Goal: Information Seeking & Learning: Learn about a topic

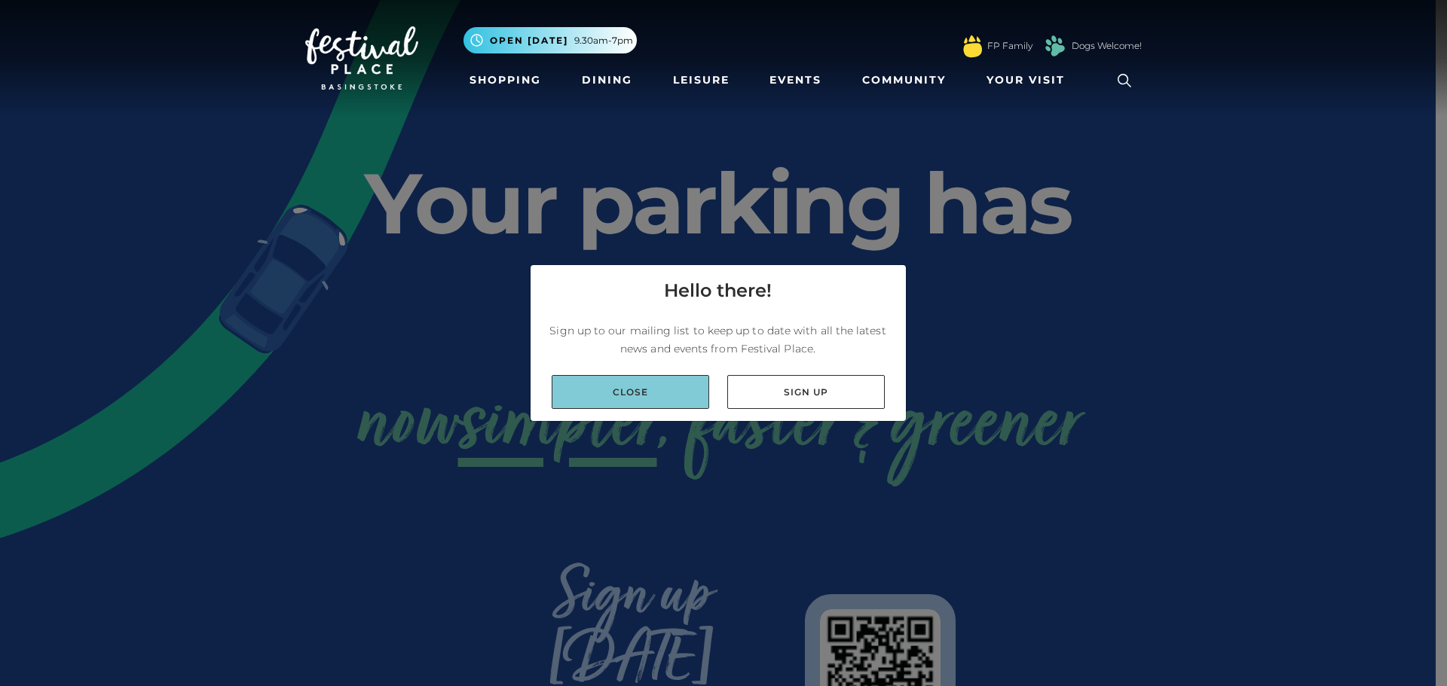
click at [677, 387] on link "Close" at bounding box center [629, 392] width 157 height 34
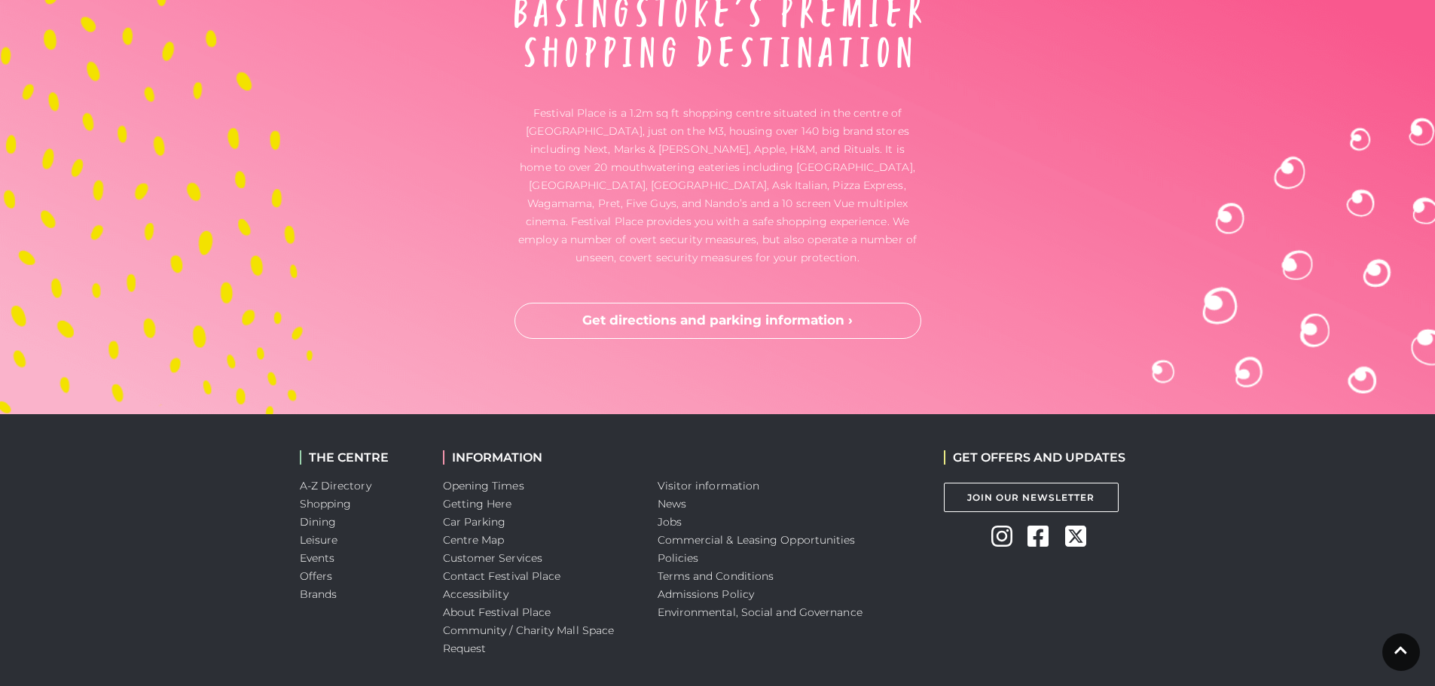
scroll to position [3984, 0]
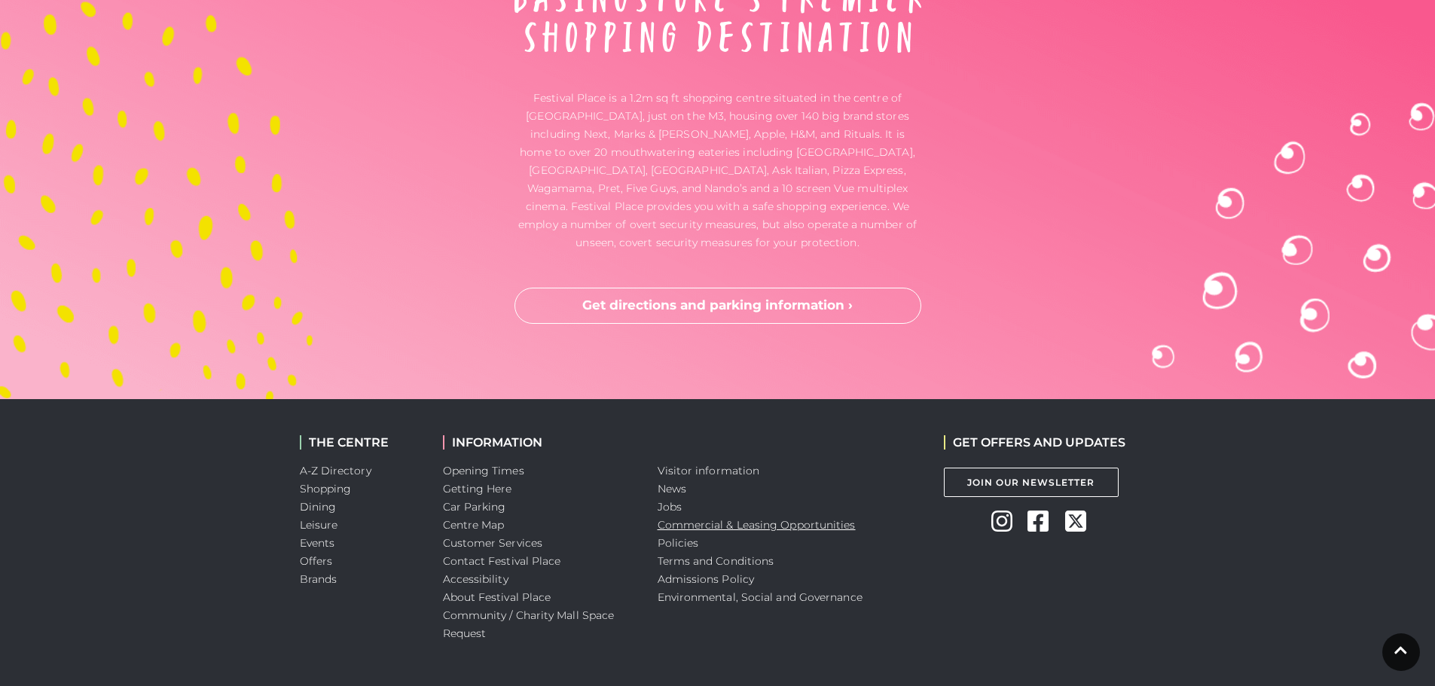
click at [815, 518] on link "Commercial & Leasing Opportunities" at bounding box center [757, 525] width 198 height 14
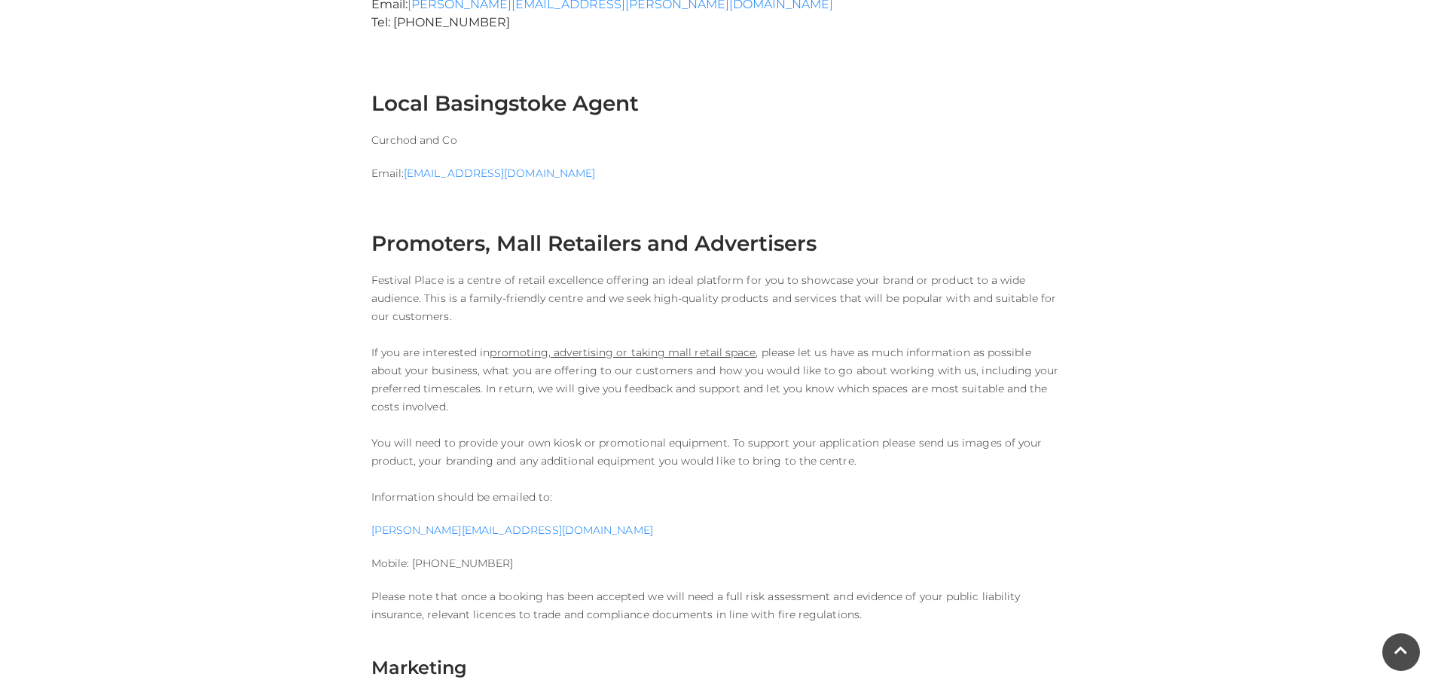
scroll to position [1356, 0]
drag, startPoint x: 1198, startPoint y: 137, endPoint x: 1204, endPoint y: 11, distance: 126.0
